Goal: Transaction & Acquisition: Purchase product/service

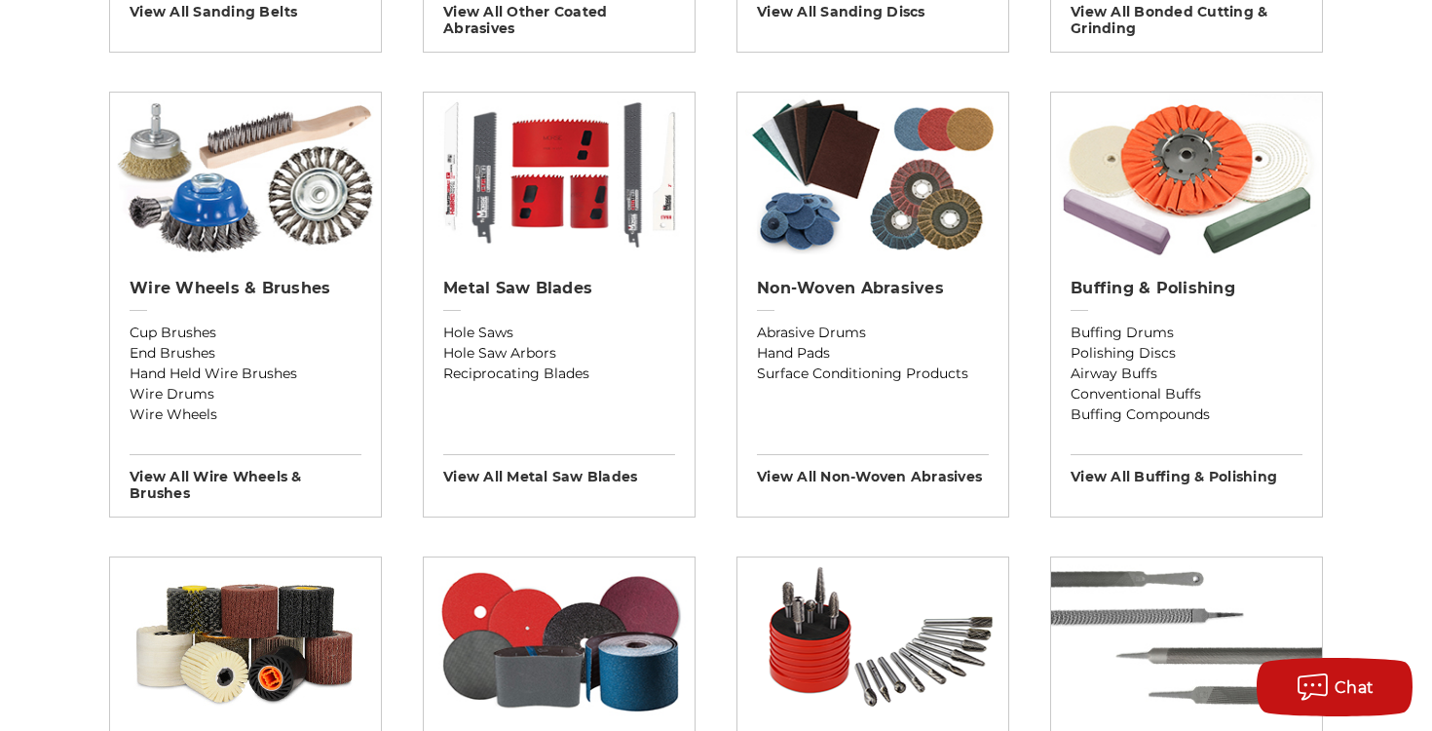
scroll to position [1114, 0]
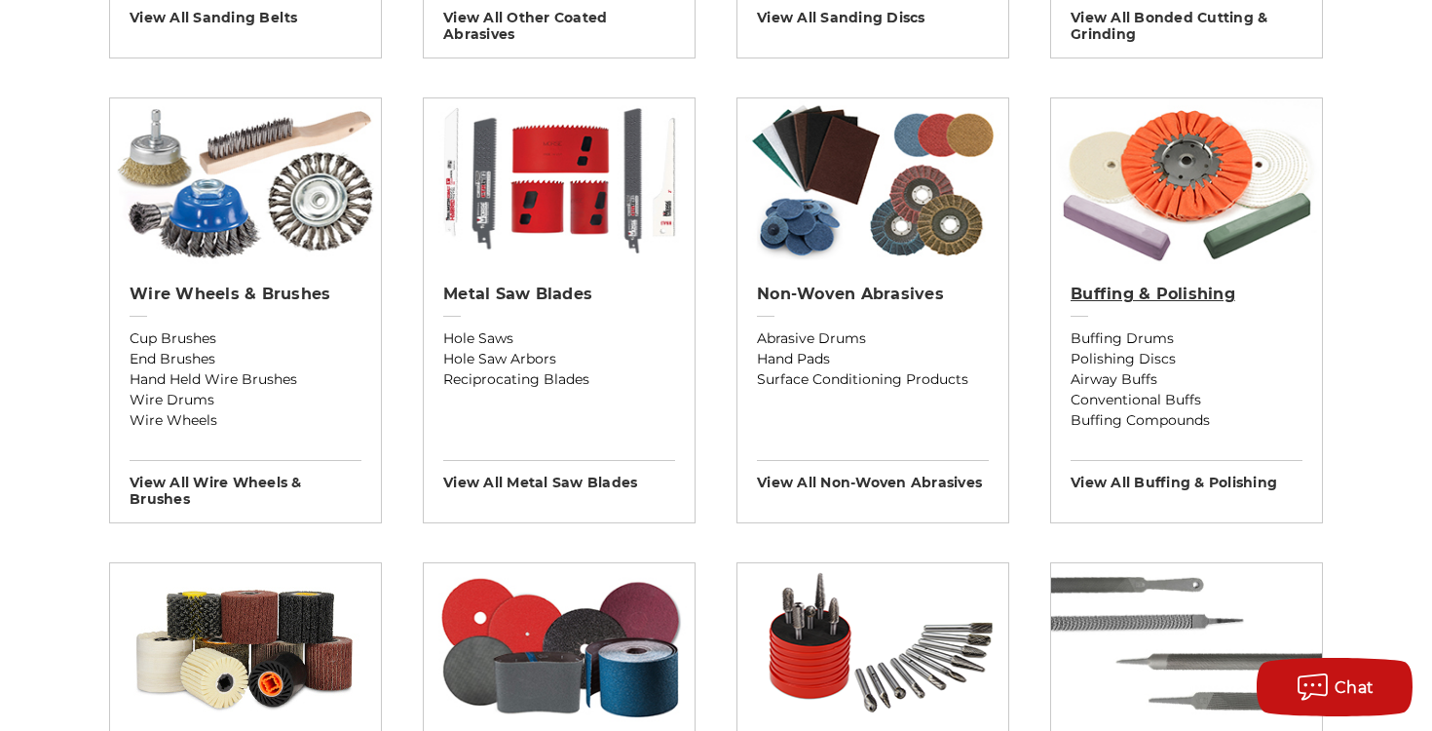
click at [1159, 288] on h2 "Buffing & Polishing" at bounding box center [1187, 293] width 232 height 19
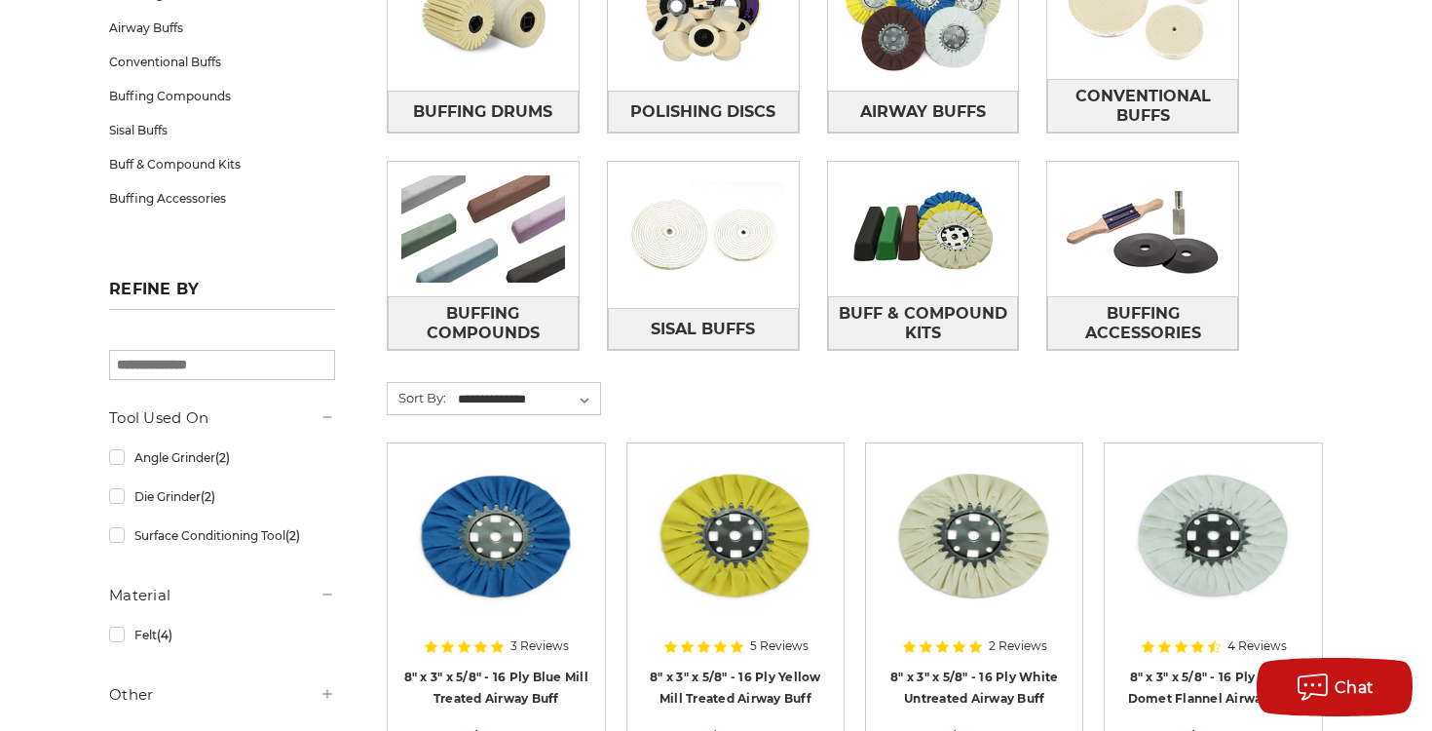
scroll to position [430, 0]
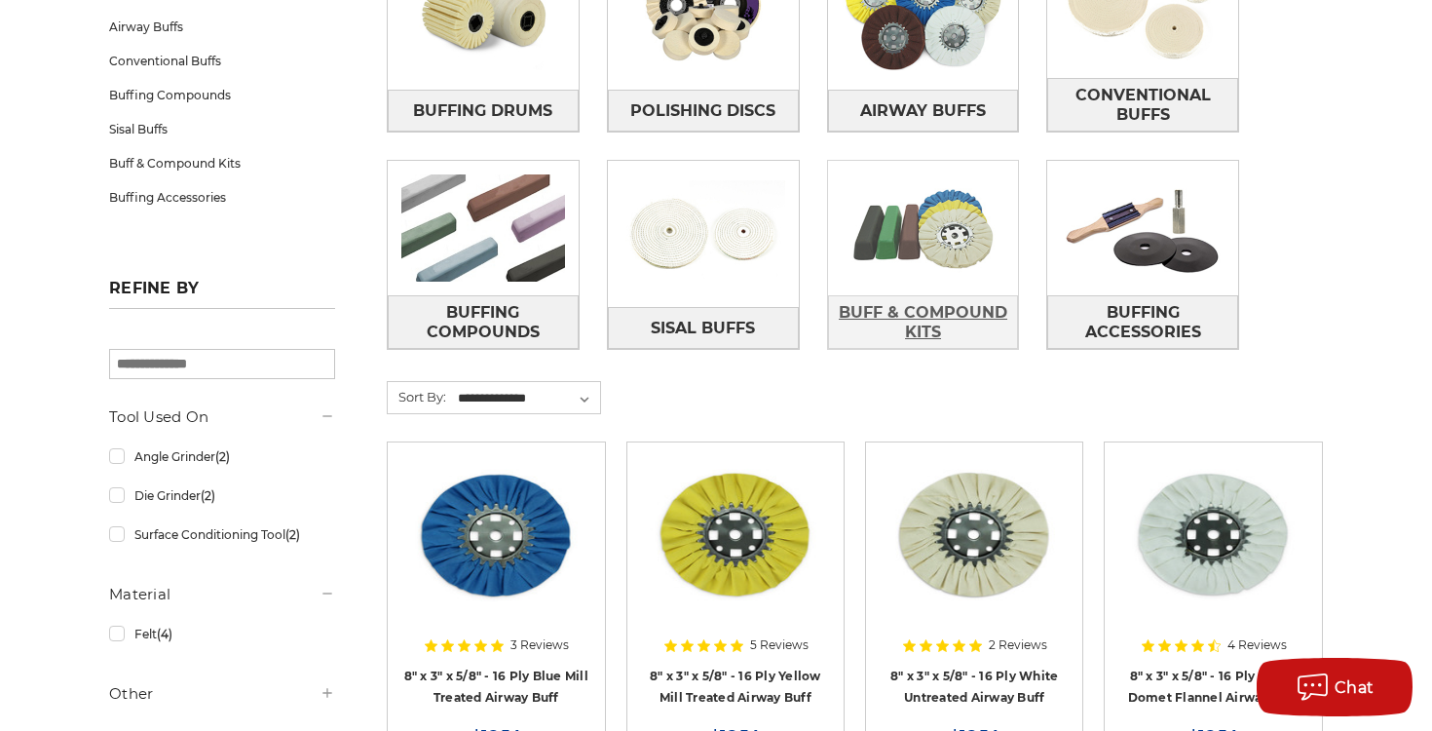
click at [934, 314] on span "Buff & Compound Kits" at bounding box center [923, 322] width 189 height 53
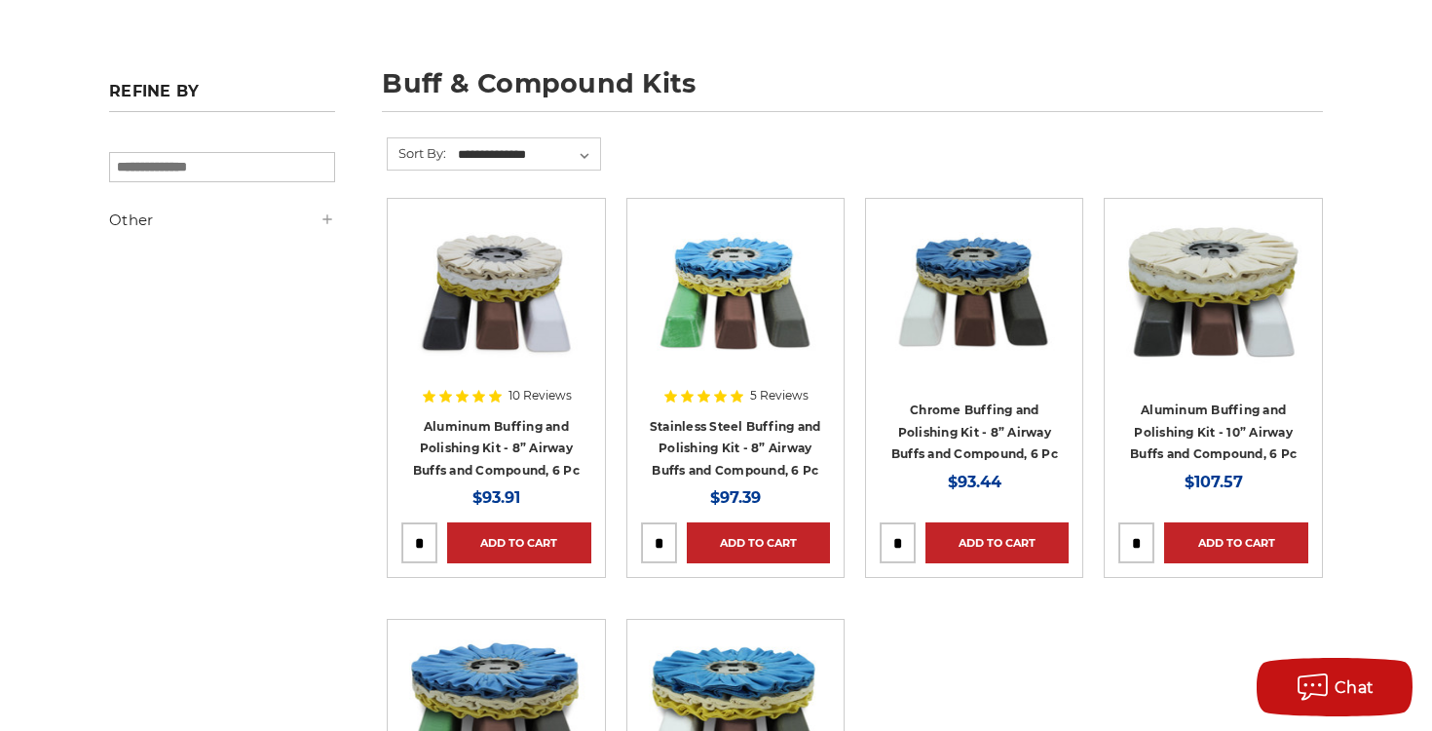
scroll to position [250, 0]
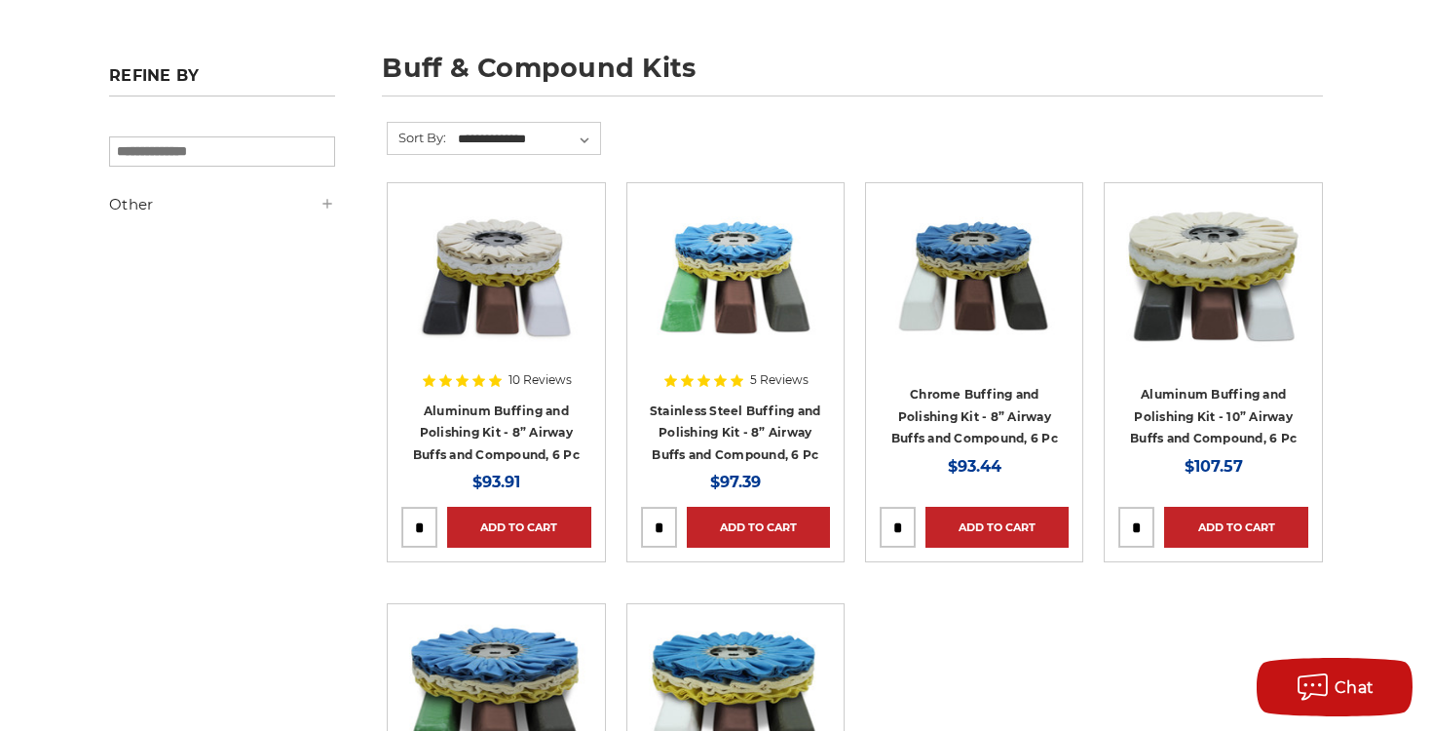
click at [988, 280] on img at bounding box center [974, 275] width 189 height 156
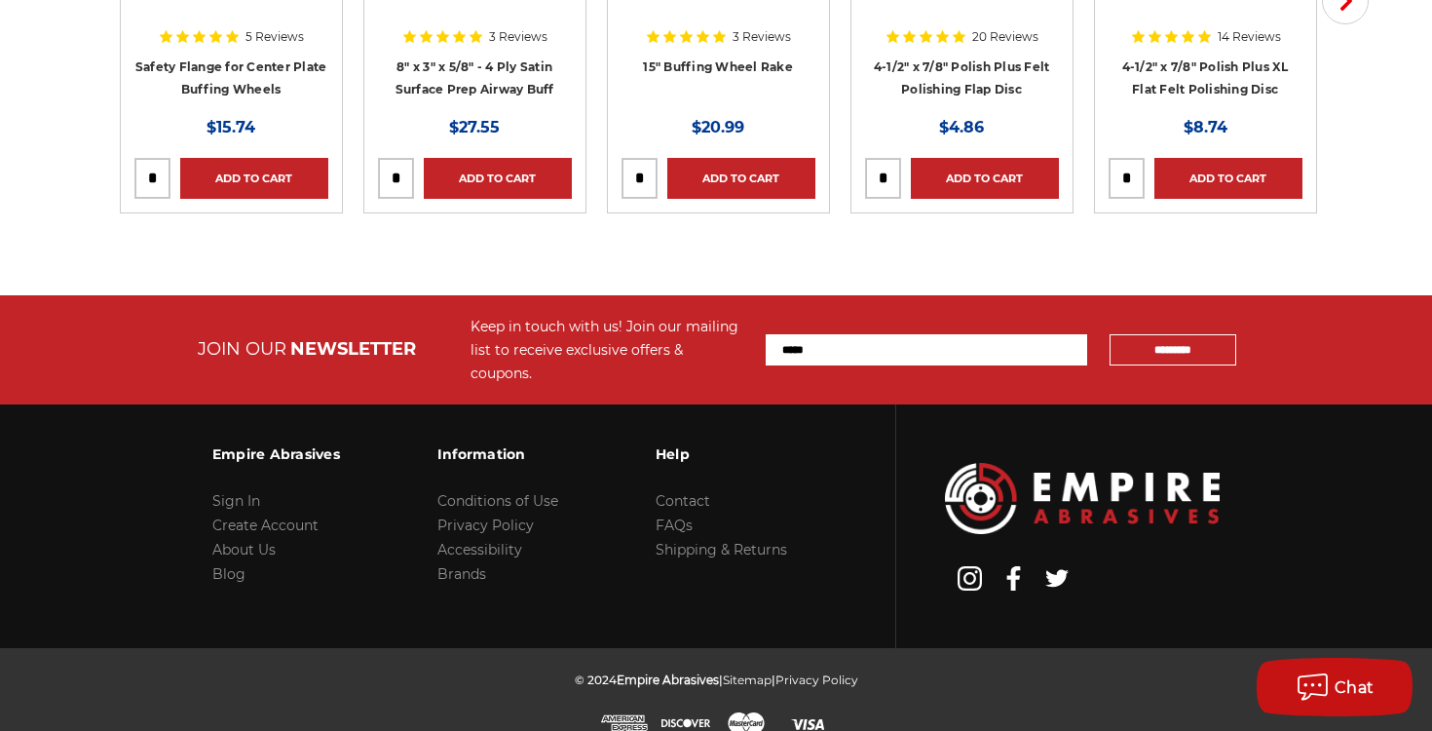
scroll to position [3591, 0]
